Goal: Find specific page/section: Find specific page/section

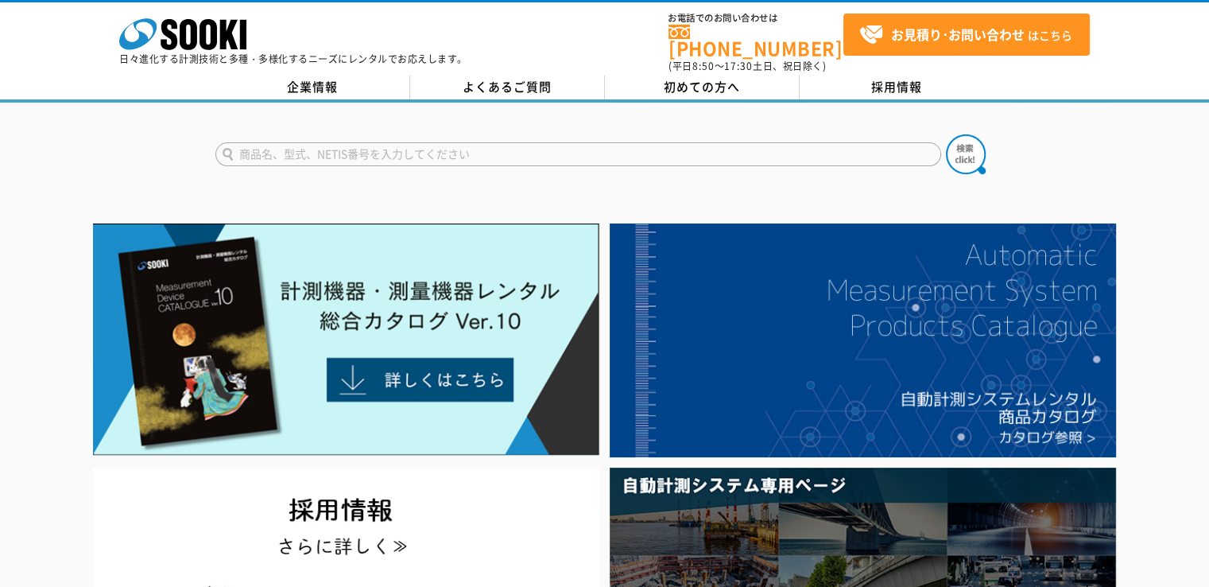
click at [530, 147] on input "text" at bounding box center [578, 154] width 726 height 24
type input "ＶＭ－５５ＥＸ"
click at [946, 134] on button at bounding box center [966, 154] width 40 height 40
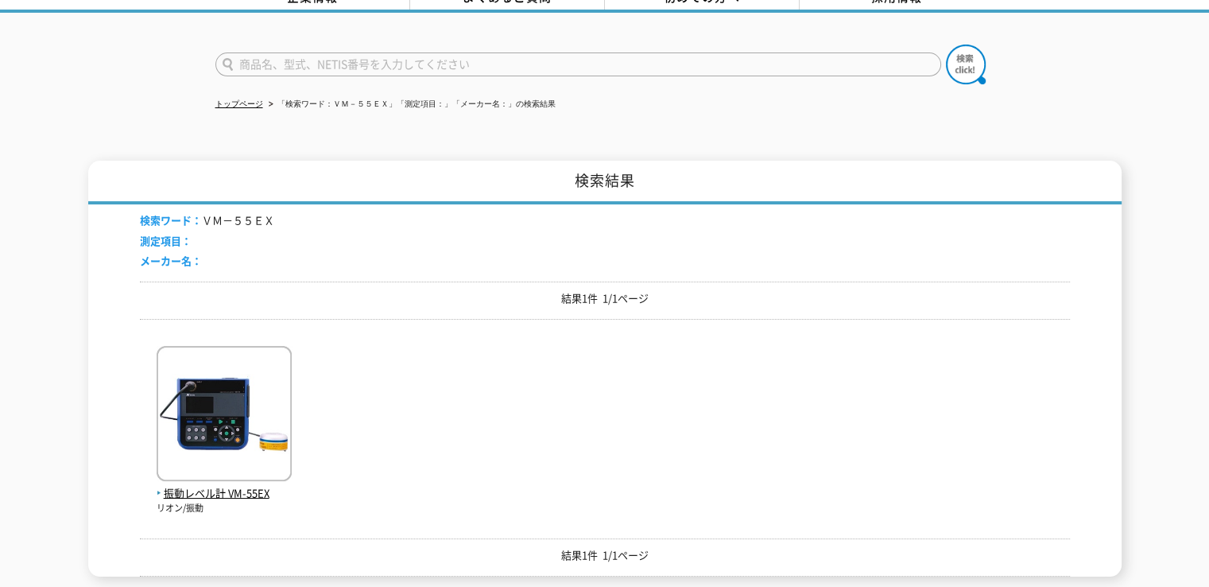
scroll to position [159, 0]
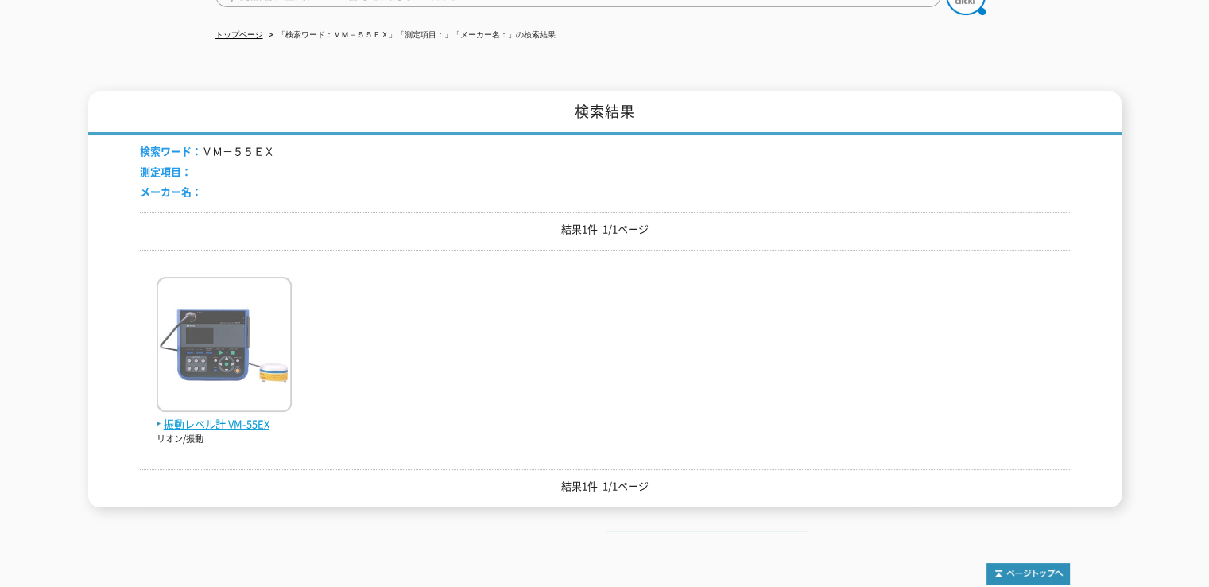
click at [225, 358] on img at bounding box center [224, 346] width 135 height 139
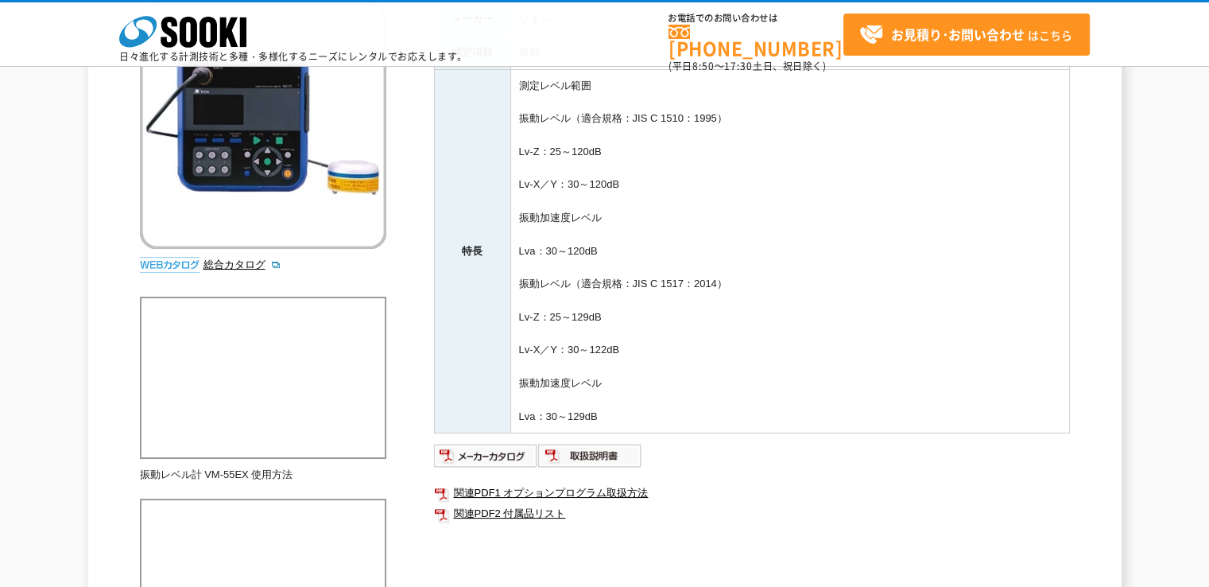
scroll to position [239, 0]
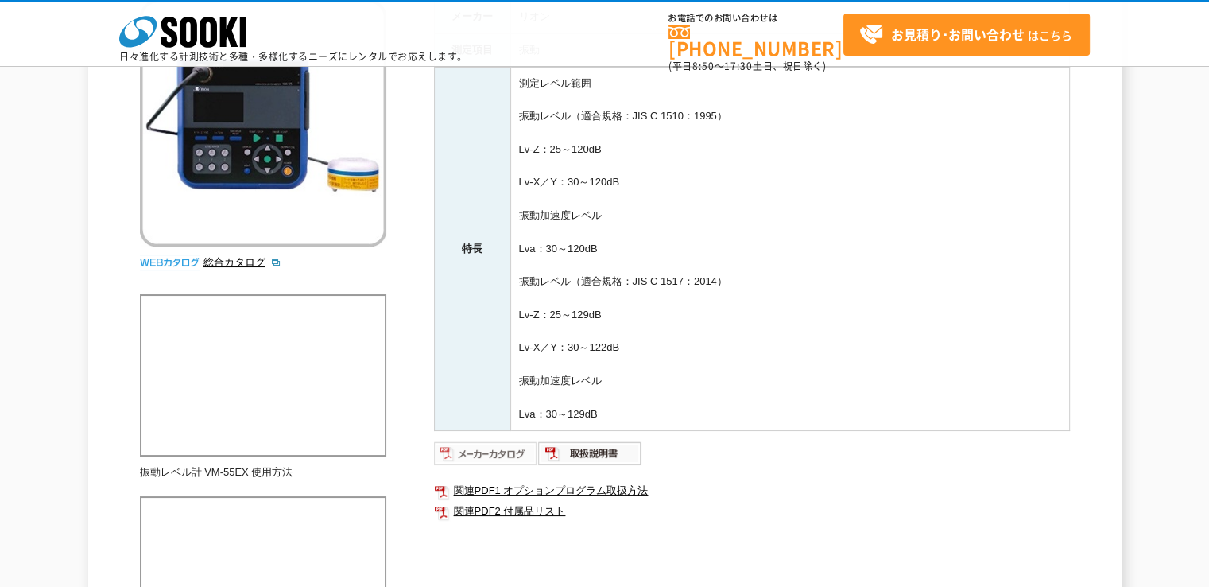
click at [501, 449] on img at bounding box center [486, 452] width 104 height 25
